Goal: Find contact information: Find contact information

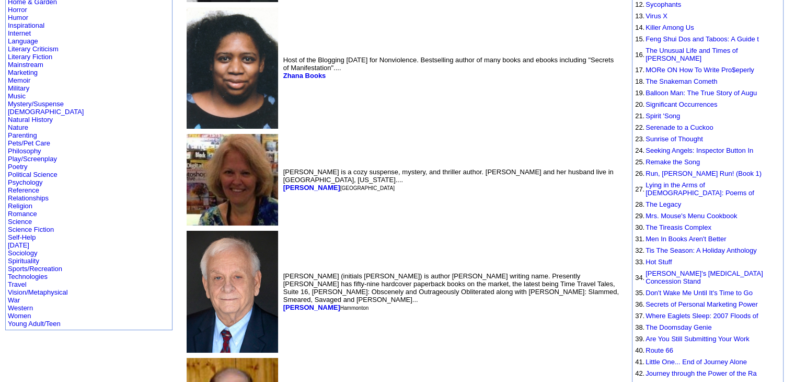
scroll to position [284, 0]
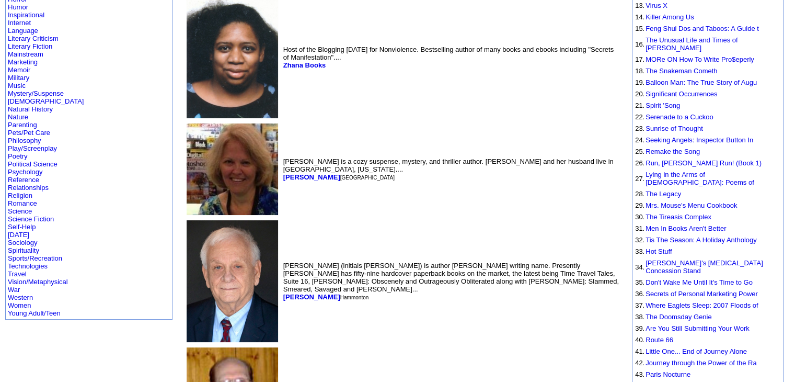
drag, startPoint x: 215, startPoint y: 210, endPoint x: 242, endPoint y: 214, distance: 27.0
click at [340, 180] on font "Nashville" at bounding box center [367, 178] width 54 height 6
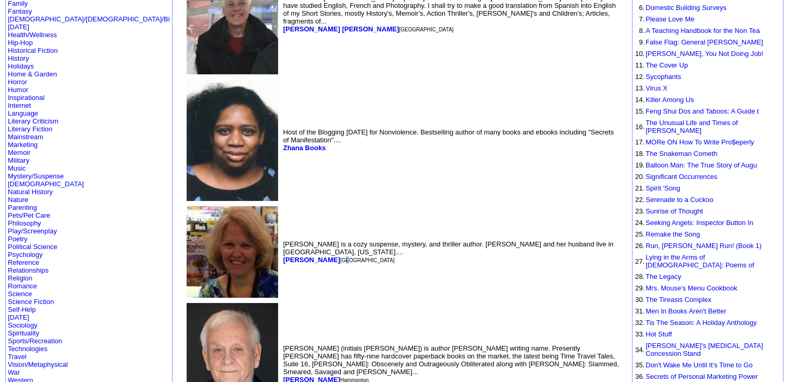
scroll to position [0, 0]
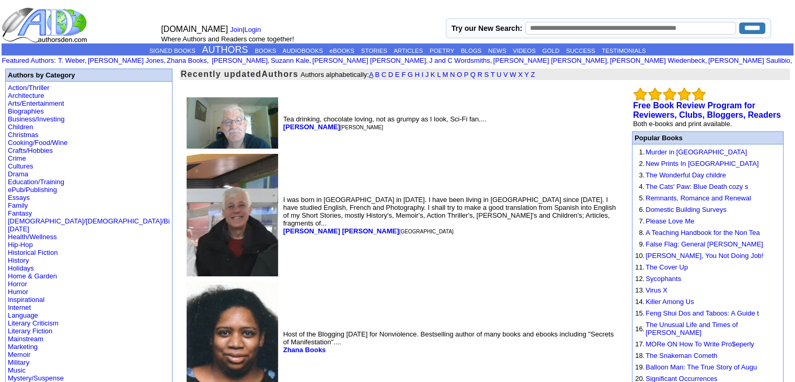
click at [369, 73] on link "A" at bounding box center [371, 75] width 4 height 8
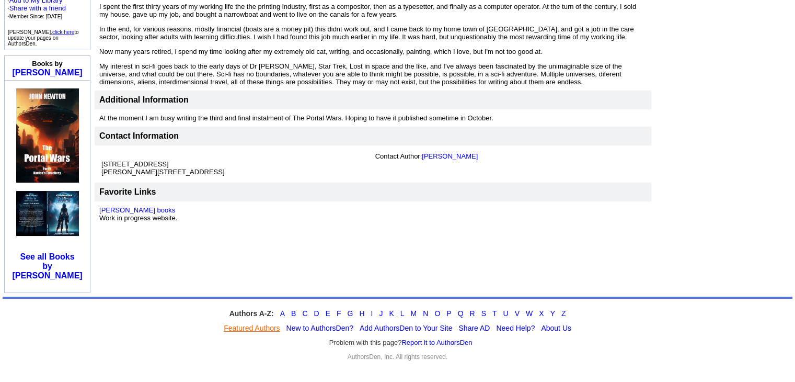
scroll to position [301, 0]
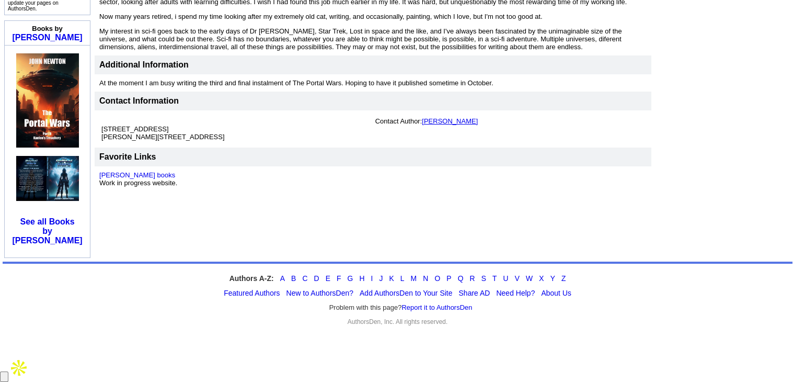
drag, startPoint x: 449, startPoint y: 175, endPoint x: 425, endPoint y: 176, distance: 24.6
click at [425, 143] on td "Contact Author: John T. Newton" at bounding box center [510, 129] width 274 height 28
copy link "[PERSON_NAME]"
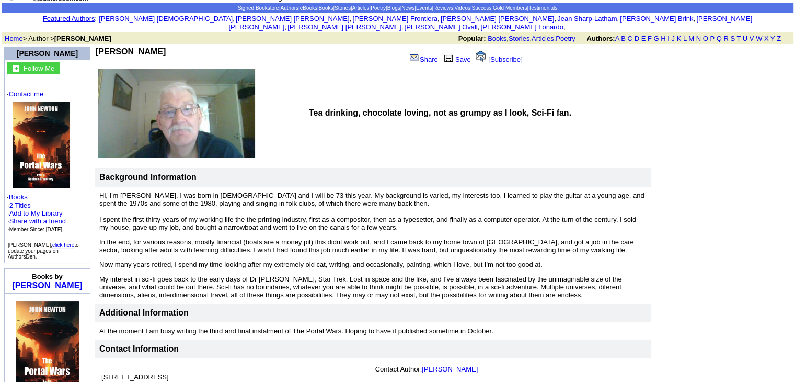
scroll to position [0, 0]
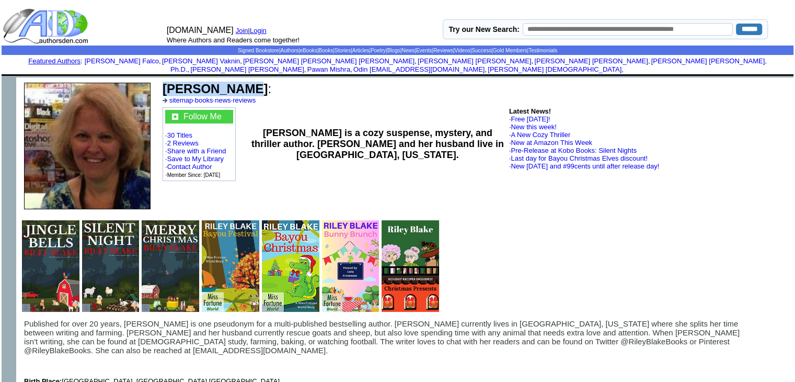
drag, startPoint x: 229, startPoint y: 83, endPoint x: 165, endPoint y: 79, distance: 63.9
click at [165, 82] on b "Riley Blake" at bounding box center [215, 89] width 105 height 14
copy b "Riley Blake"
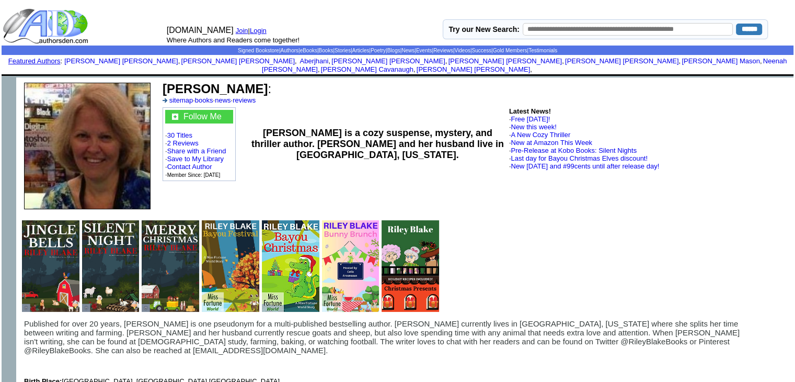
drag, startPoint x: 194, startPoint y: 155, endPoint x: 395, endPoint y: 361, distance: 288.1
click at [395, 361] on td "Published for over 20 years, Riley Blake is one pseudonym for a multi-published…" at bounding box center [389, 352] width 730 height 66
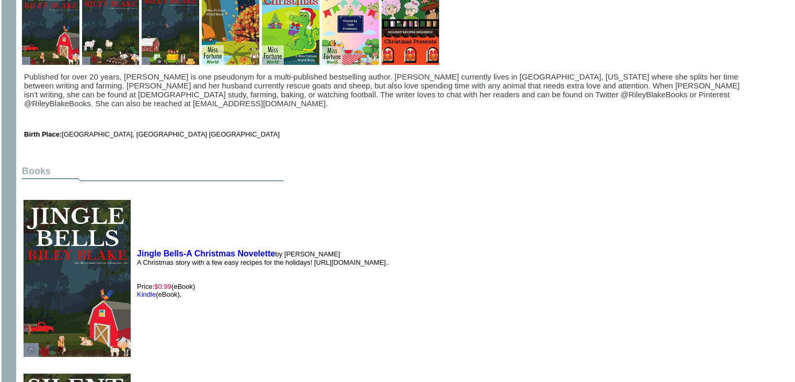
scroll to position [286, 0]
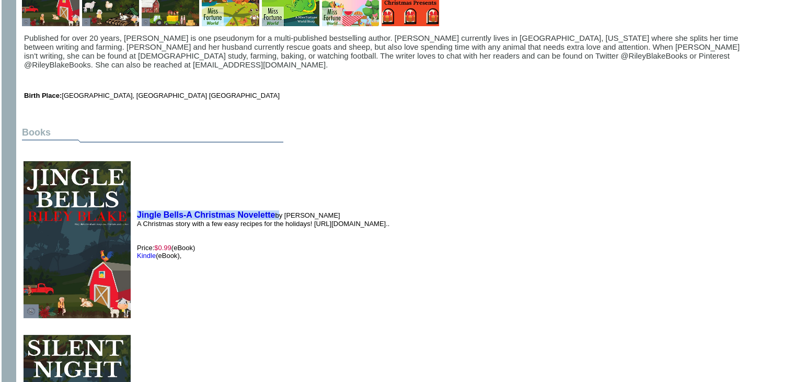
drag, startPoint x: 138, startPoint y: 185, endPoint x: 276, endPoint y: 201, distance: 139.1
click at [276, 201] on td "Jingle Bells-A Christmas Novelette by Riley Blake A Christmas story with a few …" at bounding box center [263, 235] width 258 height 172
copy td "Jingle Bells-A Christmas Novelette"
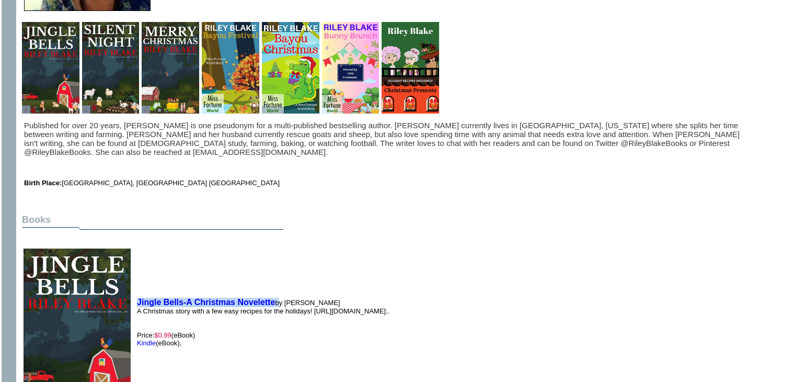
scroll to position [179, 0]
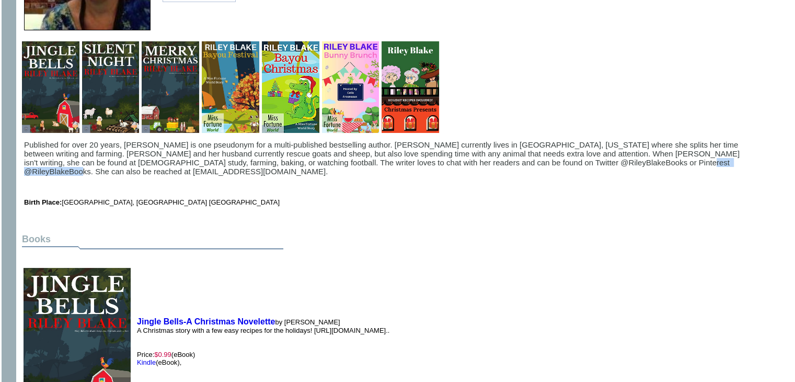
drag, startPoint x: 604, startPoint y: 155, endPoint x: 576, endPoint y: 182, distance: 38.5
click at [672, 155] on span "Published for over 20 years, Riley Blake is one pseudonym for a multi-published…" at bounding box center [383, 158] width 718 height 36
click at [575, 185] on td "Published for over 20 years, Riley Blake is one pseudonym for a multi-published…" at bounding box center [389, 173] width 730 height 66
drag, startPoint x: 606, startPoint y: 154, endPoint x: 705, endPoint y: 154, distance: 98.8
click at [705, 154] on span "Published for over 20 years, Riley Blake is one pseudonym for a multi-published…" at bounding box center [383, 158] width 718 height 36
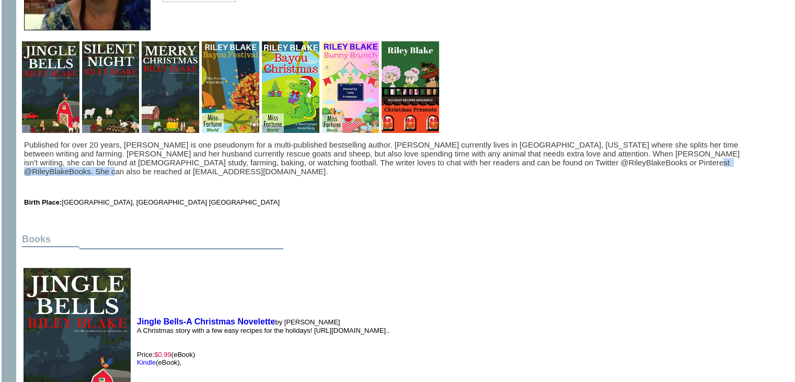
copy span "rileyblakeauthor@gmail.com"
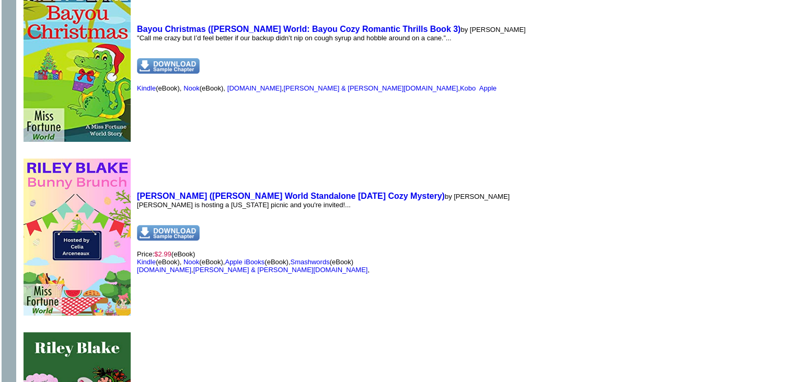
scroll to position [1175, 0]
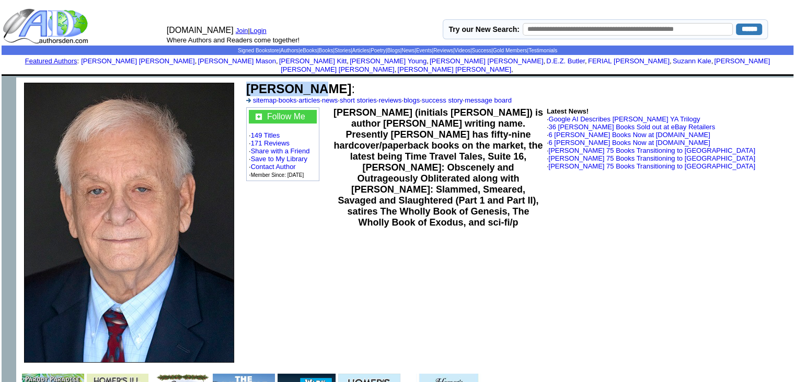
drag, startPoint x: 243, startPoint y: 78, endPoint x: 305, endPoint y: 84, distance: 63.0
click at [305, 84] on td "Jay Dubya : sitemap · books · articles · news · short stories · reviews · blogs…" at bounding box center [518, 222] width 552 height 290
copy td "Jay Dubya"
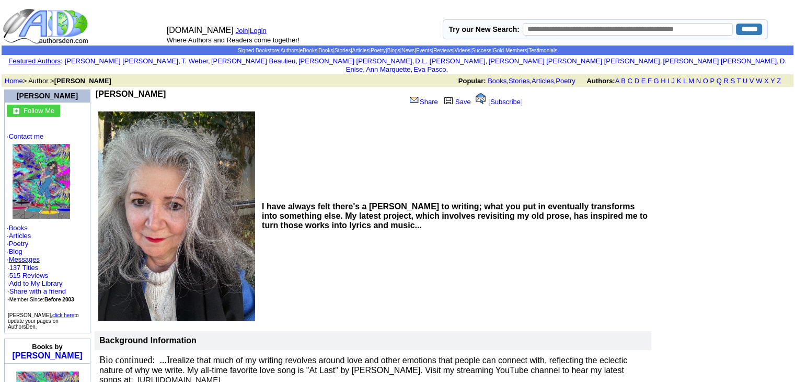
drag, startPoint x: 160, startPoint y: 84, endPoint x: 100, endPoint y: 86, distance: 59.1
click at [100, 89] on td "[PERSON_NAME]" at bounding box center [239, 99] width 286 height 20
copy b "[PERSON_NAME]"
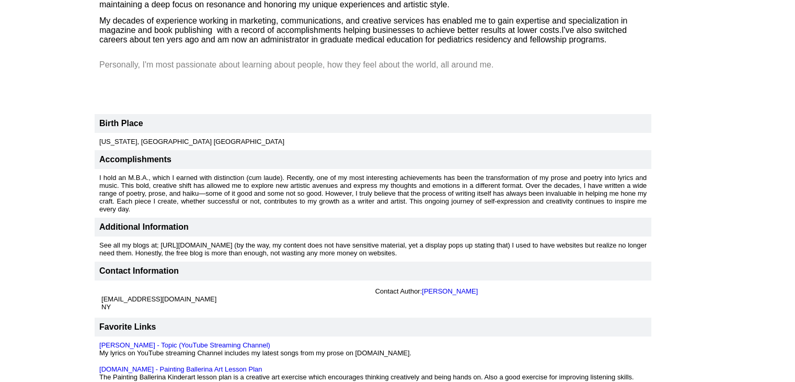
scroll to position [627, 0]
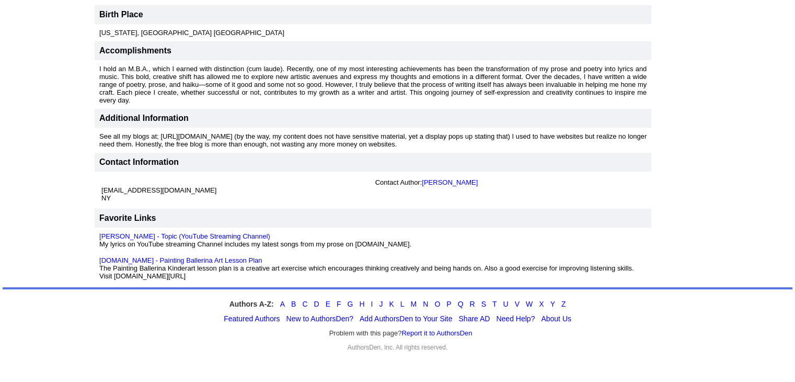
drag, startPoint x: 228, startPoint y: 184, endPoint x: 104, endPoint y: 184, distance: 123.9
click at [104, 184] on td "[EMAIL_ADDRESS][DOMAIN_NAME] [GEOGRAPHIC_DATA]" at bounding box center [236, 190] width 274 height 28
click at [223, 198] on td "[EMAIL_ADDRESS][DOMAIN_NAME] [GEOGRAPHIC_DATA]" at bounding box center [236, 190] width 274 height 28
drag, startPoint x: 231, startPoint y: 183, endPoint x: 173, endPoint y: 185, distance: 57.6
click at [121, 181] on td "[EMAIL_ADDRESS][DOMAIN_NAME] [GEOGRAPHIC_DATA]" at bounding box center [236, 190] width 274 height 28
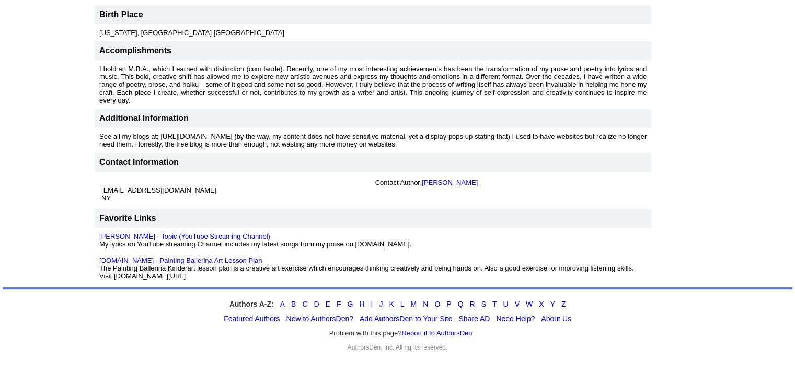
click at [217, 186] on font "[EMAIL_ADDRESS][DOMAIN_NAME] [GEOGRAPHIC_DATA]" at bounding box center [158, 194] width 115 height 16
click at [217, 186] on font "walkinginbetweenraindrops@gmail.com NY" at bounding box center [158, 194] width 115 height 16
copy font "[EMAIL_ADDRESS][DOMAIN_NAME]"
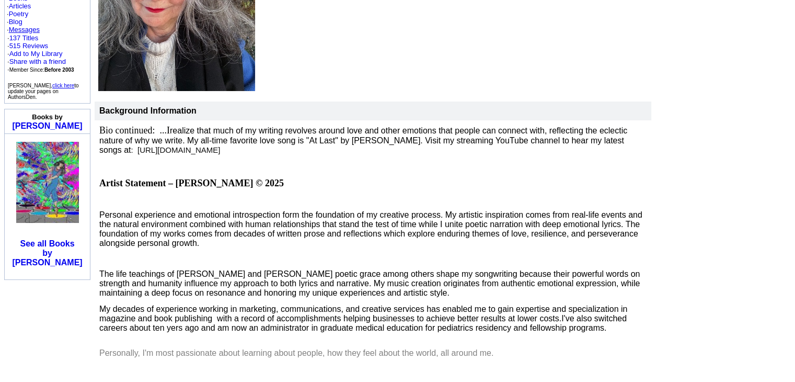
scroll to position [180, 0]
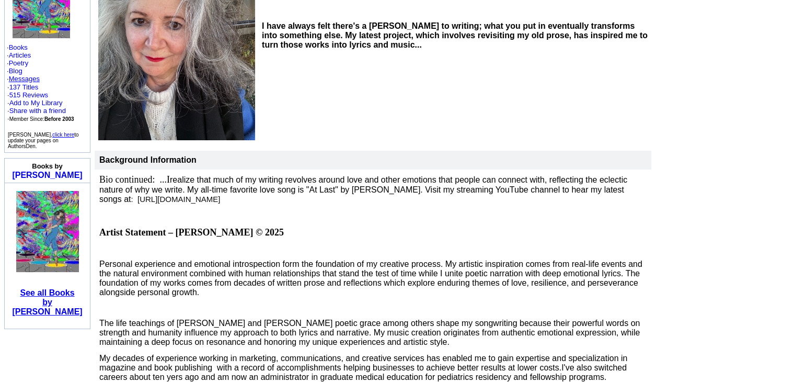
click at [59, 288] on b "See all Books by Gloria Buono" at bounding box center [47, 302] width 70 height 28
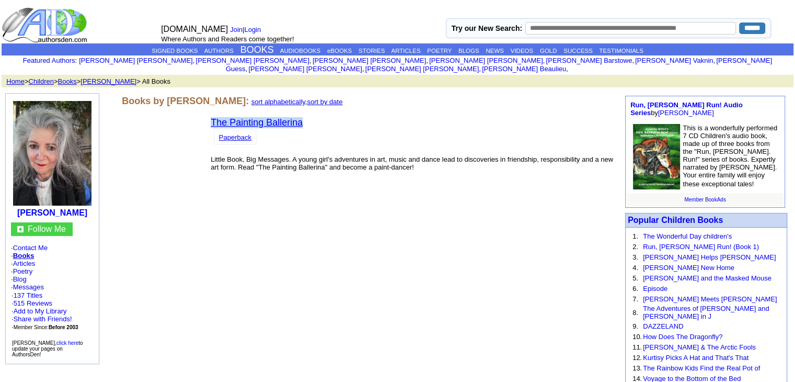
drag, startPoint x: 315, startPoint y: 114, endPoint x: 211, endPoint y: 111, distance: 103.6
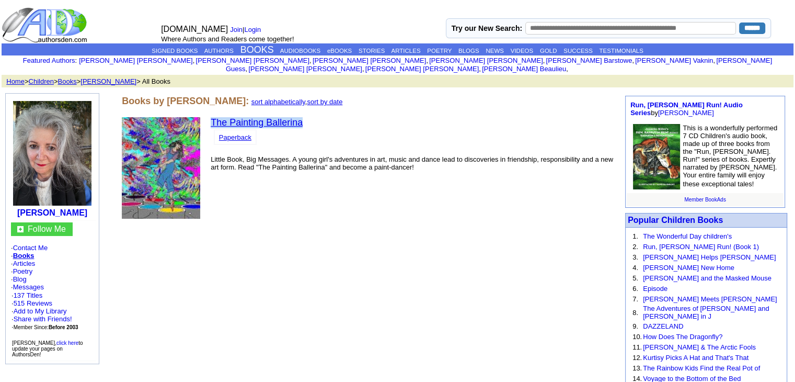
click at [211, 115] on td "The Painting Ballerina Paperback Little Book, Big Messages. A young girl's adve…" at bounding box center [414, 168] width 412 height 107
copy link "The Painting Ballerina"
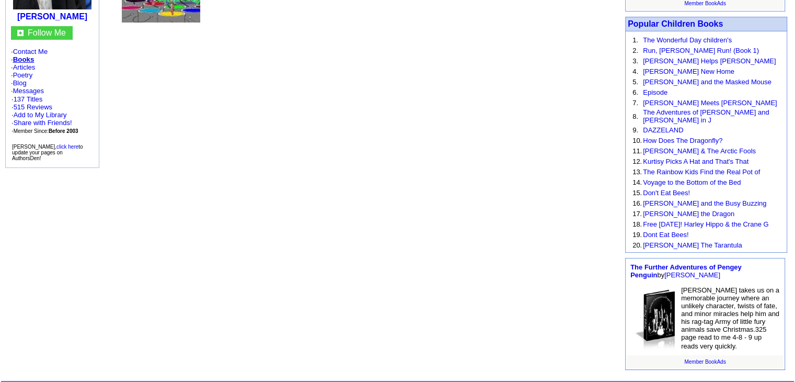
scroll to position [207, 0]
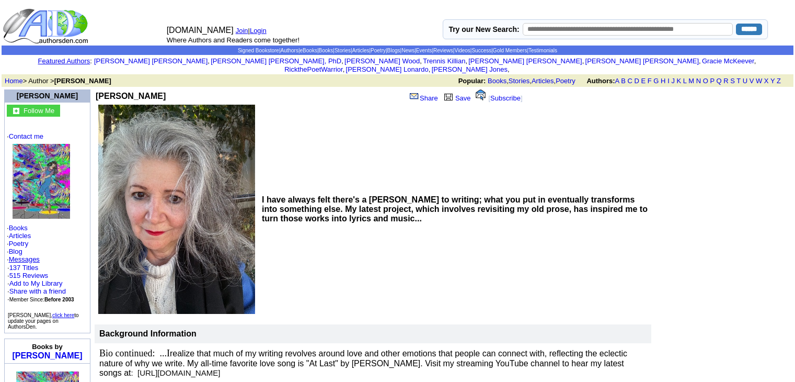
scroll to position [97, 0]
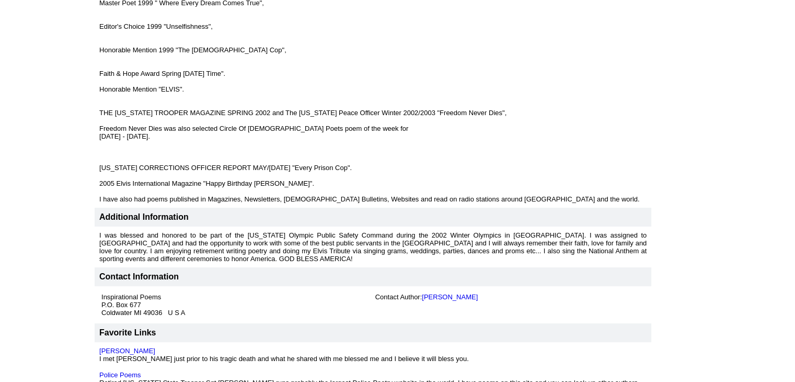
scroll to position [808, 0]
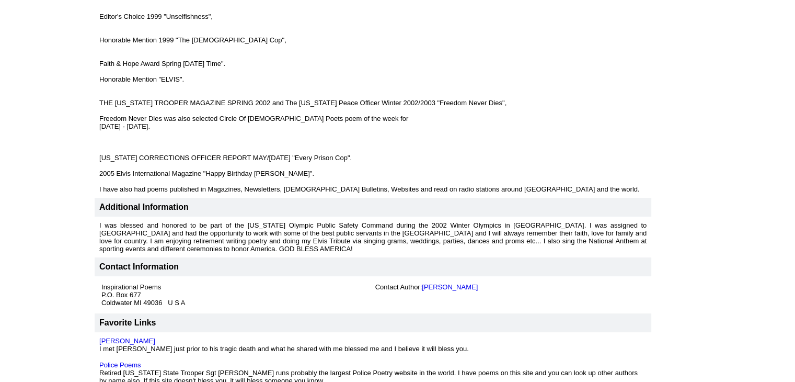
drag, startPoint x: 487, startPoint y: 259, endPoint x: 426, endPoint y: 266, distance: 62.1
click at [426, 281] on td "Contact Author: [PERSON_NAME]" at bounding box center [510, 295] width 274 height 28
copy link "[PERSON_NAME]"
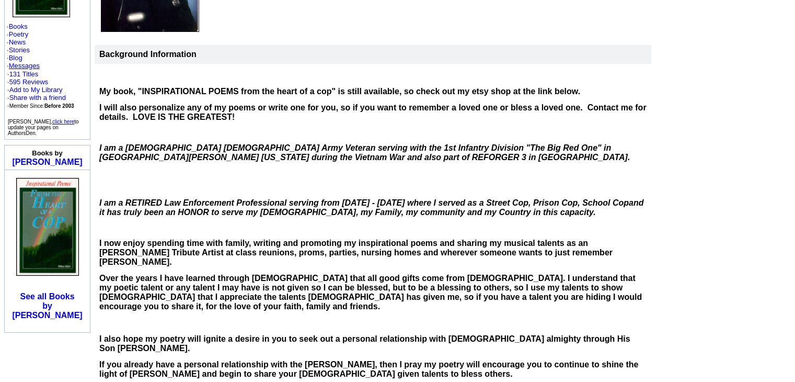
scroll to position [264, 0]
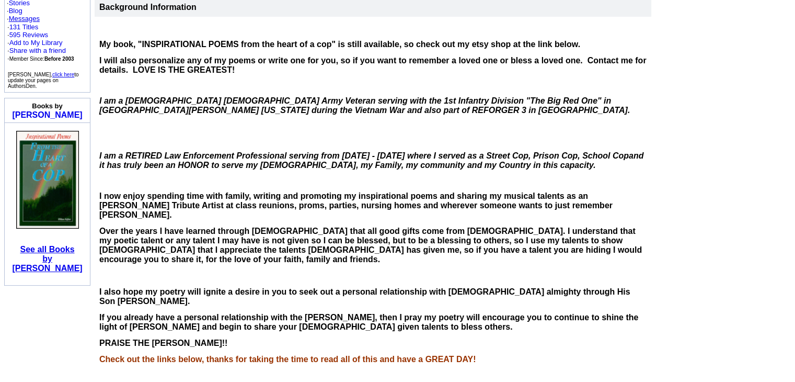
click at [54, 252] on b "See all Books by [PERSON_NAME]" at bounding box center [47, 259] width 70 height 28
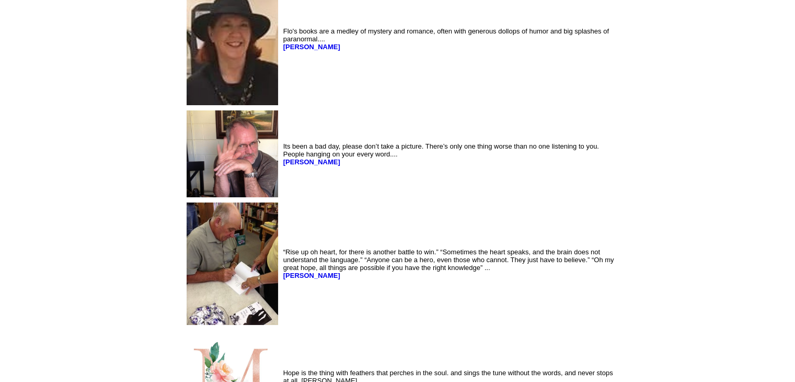
scroll to position [1336, 0]
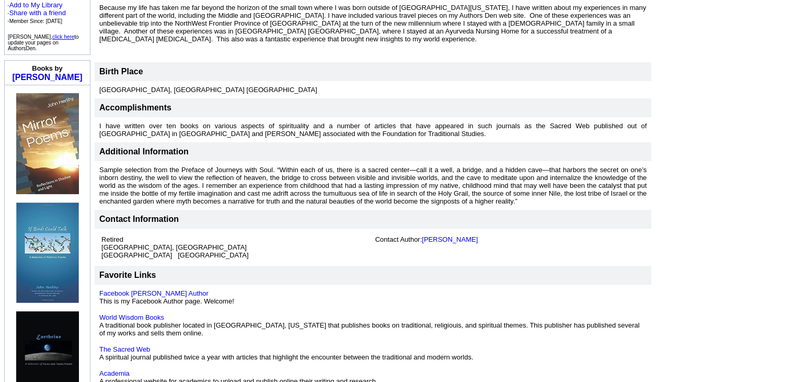
scroll to position [320, 0]
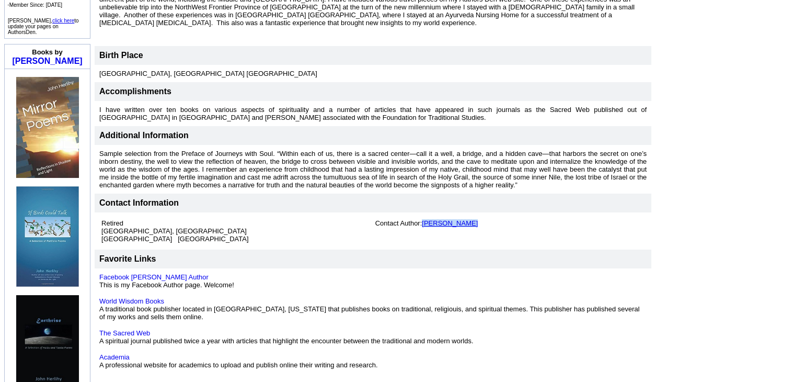
drag, startPoint x: 447, startPoint y: 216, endPoint x: 424, endPoint y: 219, distance: 23.2
click at [424, 219] on td "Contact Author: [PERSON_NAME]" at bounding box center [510, 231] width 274 height 28
copy link "[PERSON_NAME]"
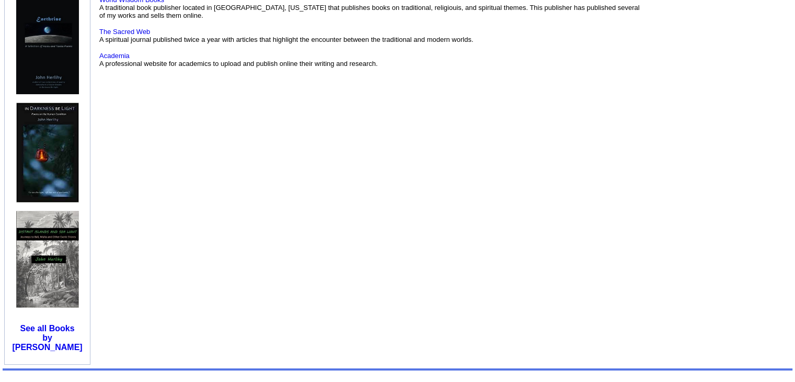
scroll to position [642, 0]
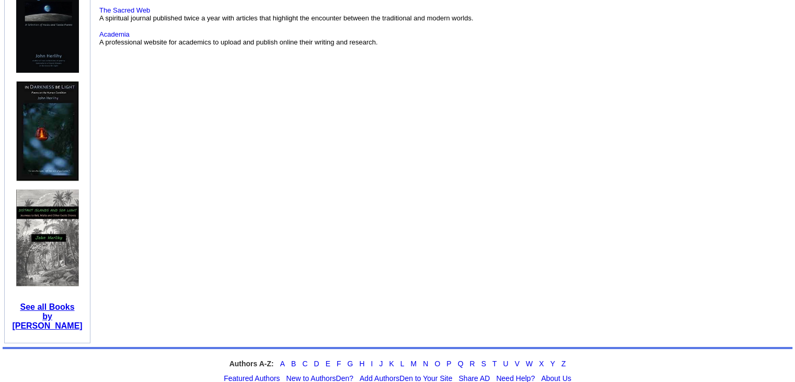
click at [51, 303] on b "See all Books by [PERSON_NAME]" at bounding box center [47, 316] width 70 height 28
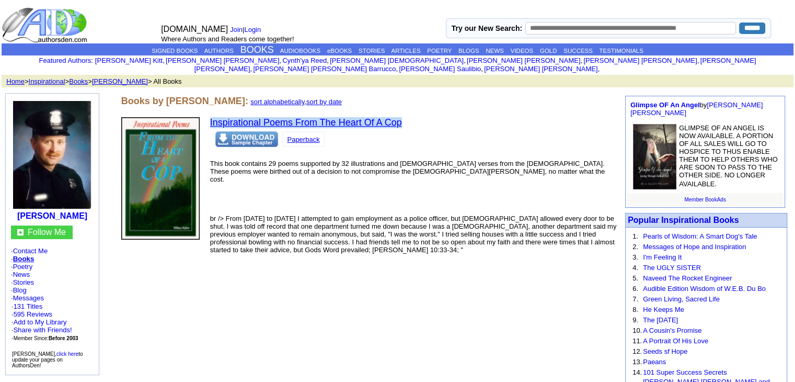
drag, startPoint x: 414, startPoint y: 116, endPoint x: 205, endPoint y: 115, distance: 209.2
click at [205, 115] on tr "Inspirational Poems From The Heart Of A Cop Paperback This book contains 29 poe…" at bounding box center [369, 186] width 501 height 142
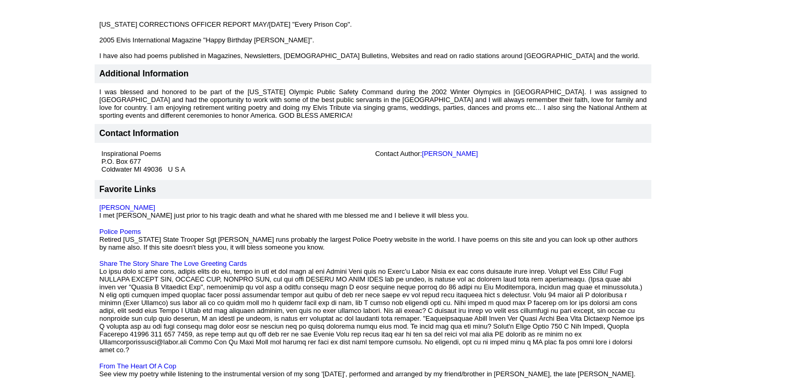
scroll to position [942, 0]
drag, startPoint x: 97, startPoint y: 316, endPoint x: 195, endPoint y: 317, distance: 97.8
click at [195, 317] on td "[PERSON_NAME] I met [PERSON_NAME] just prior to his tragic death and what he sh…" at bounding box center [373, 290] width 557 height 184
copy font "[EMAIL_ADDRESS][DOMAIN_NAME]"
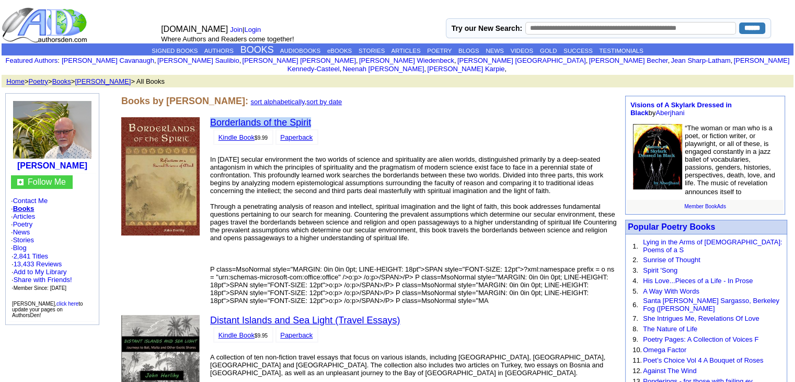
drag, startPoint x: 321, startPoint y: 111, endPoint x: 211, endPoint y: 113, distance: 110.4
click at [211, 115] on td "Borderlands of the Spirit Kindle Book $9.99 Paperback In [DATE] secular environ…" at bounding box center [414, 211] width 412 height 192
copy link "Borderlands of the Spirit"
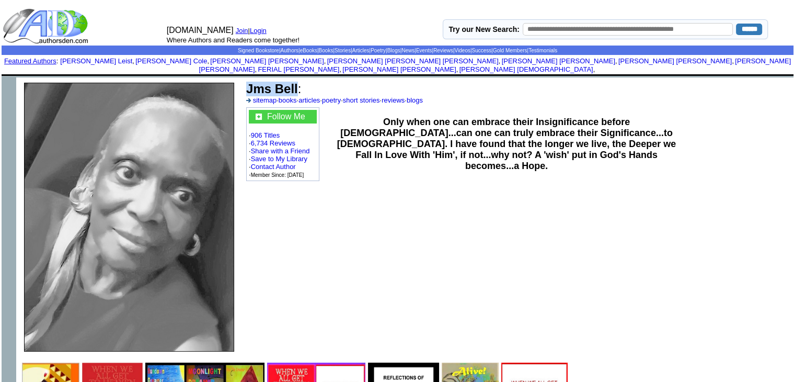
drag, startPoint x: 298, startPoint y: 79, endPoint x: 244, endPoint y: 79, distance: 53.3
click at [245, 80] on td "Jms Bell : sitemap · books · articles · poetry · short stories · reviews · blogs" at bounding box center [518, 93] width 547 height 26
copy b "Jms Bell"
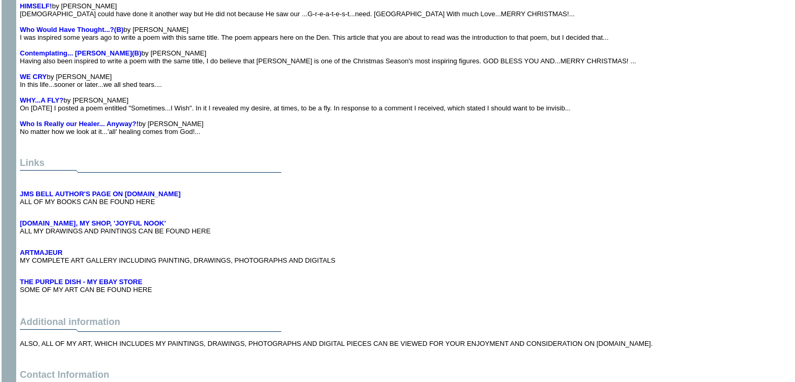
scroll to position [4777, 0]
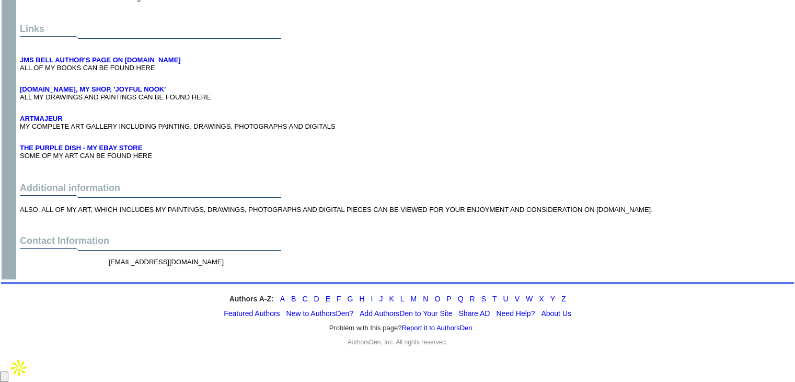
drag, startPoint x: 170, startPoint y: 282, endPoint x: 88, endPoint y: 281, distance: 82.6
click at [89, 276] on center "jmbiam44@att.net" at bounding box center [366, 266] width 693 height 20
copy center "jmbiam44@att.net"
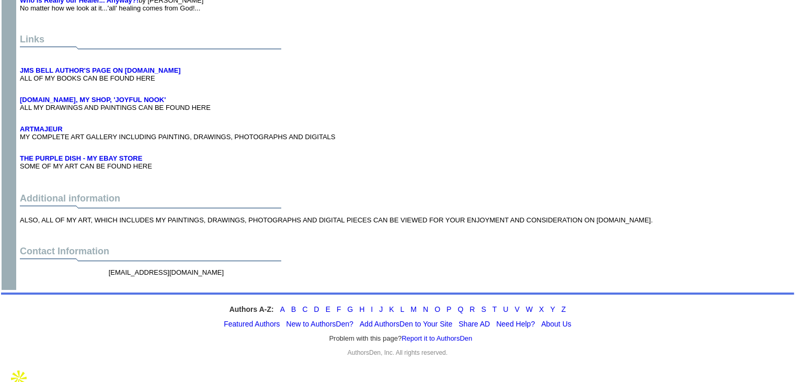
scroll to position [4751, 0]
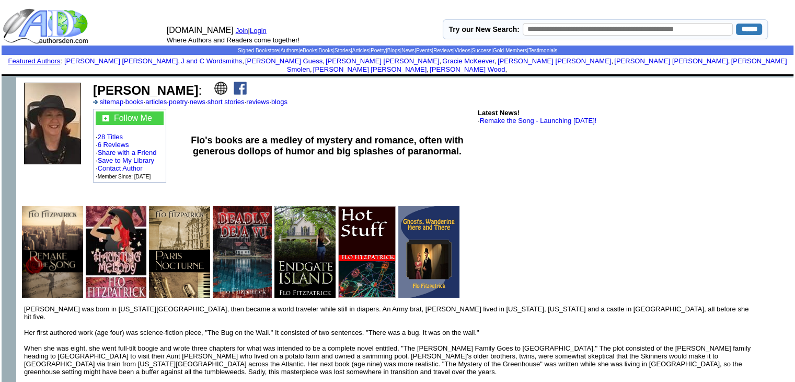
drag, startPoint x: 177, startPoint y: 82, endPoint x: 92, endPoint y: 76, distance: 85.4
click at [92, 80] on td "Flo Fitzpatrick : sitemap · books · articles · poetry · news · short stories · …" at bounding box center [442, 93] width 700 height 27
copy b "Flo Fitzpatrick"
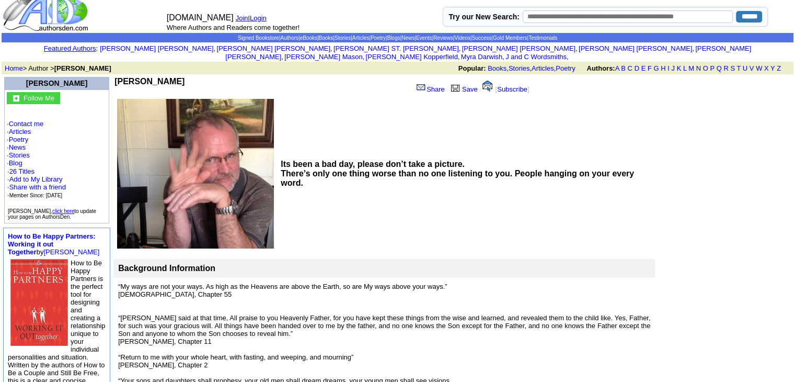
scroll to position [12, 0]
drag, startPoint x: 158, startPoint y: 72, endPoint x: 93, endPoint y: 66, distance: 65.6
click at [112, 75] on table "[PERSON_NAME] Share Save [ Subscribe ] Its been a bad day, please don’t take a …" at bounding box center [453, 268] width 682 height 387
copy td "[PERSON_NAME]"
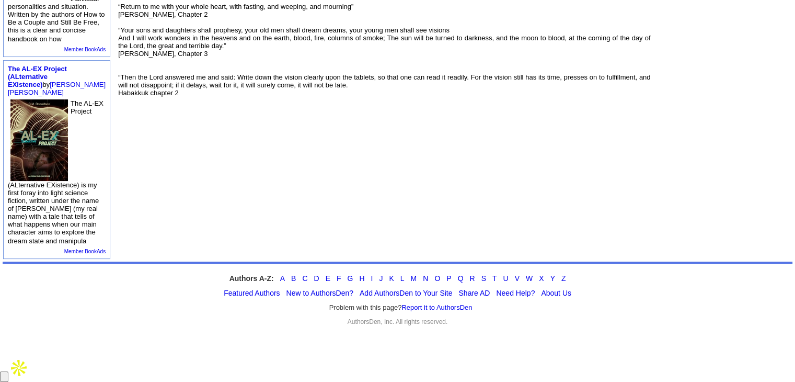
scroll to position [0, 0]
